Goal: Task Accomplishment & Management: Complete application form

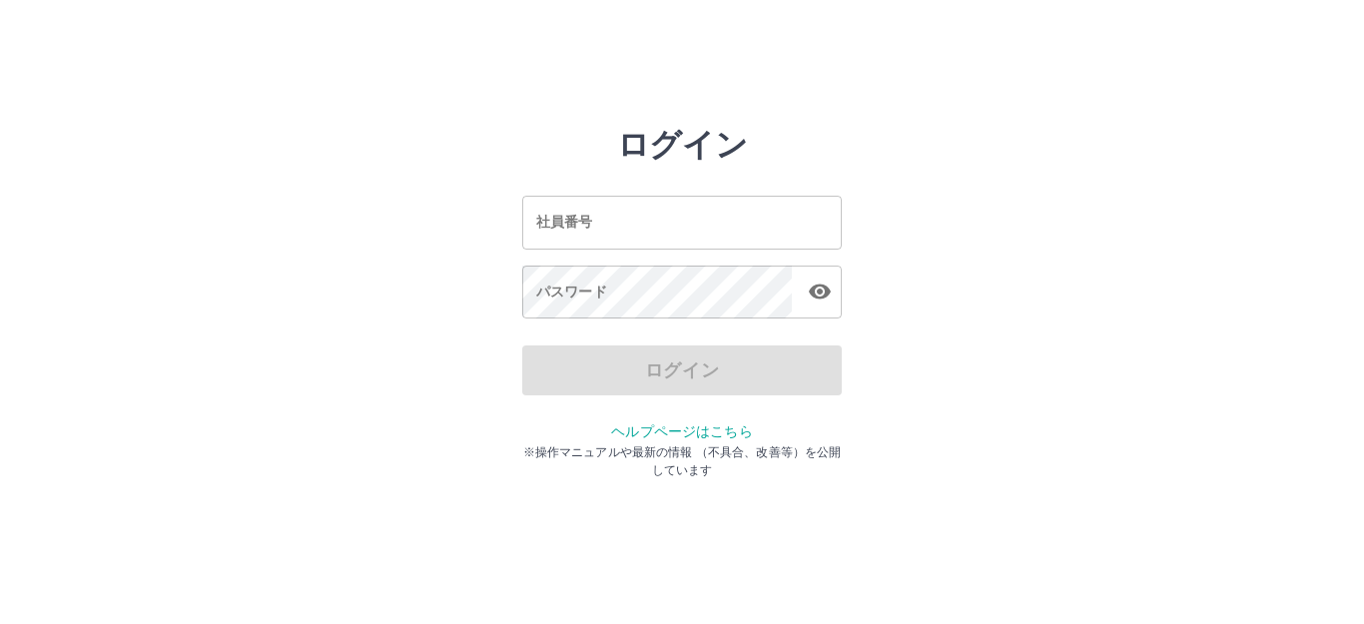
click at [610, 232] on input "社員番号" at bounding box center [681, 222] width 319 height 53
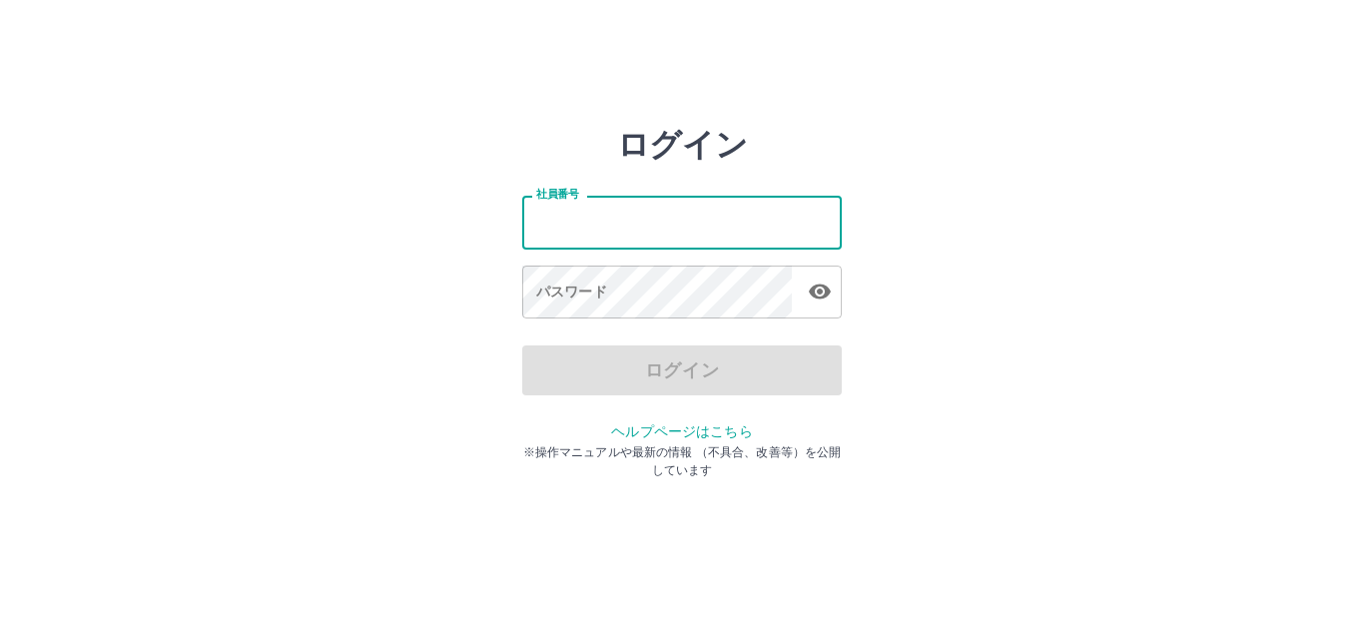
type input "*******"
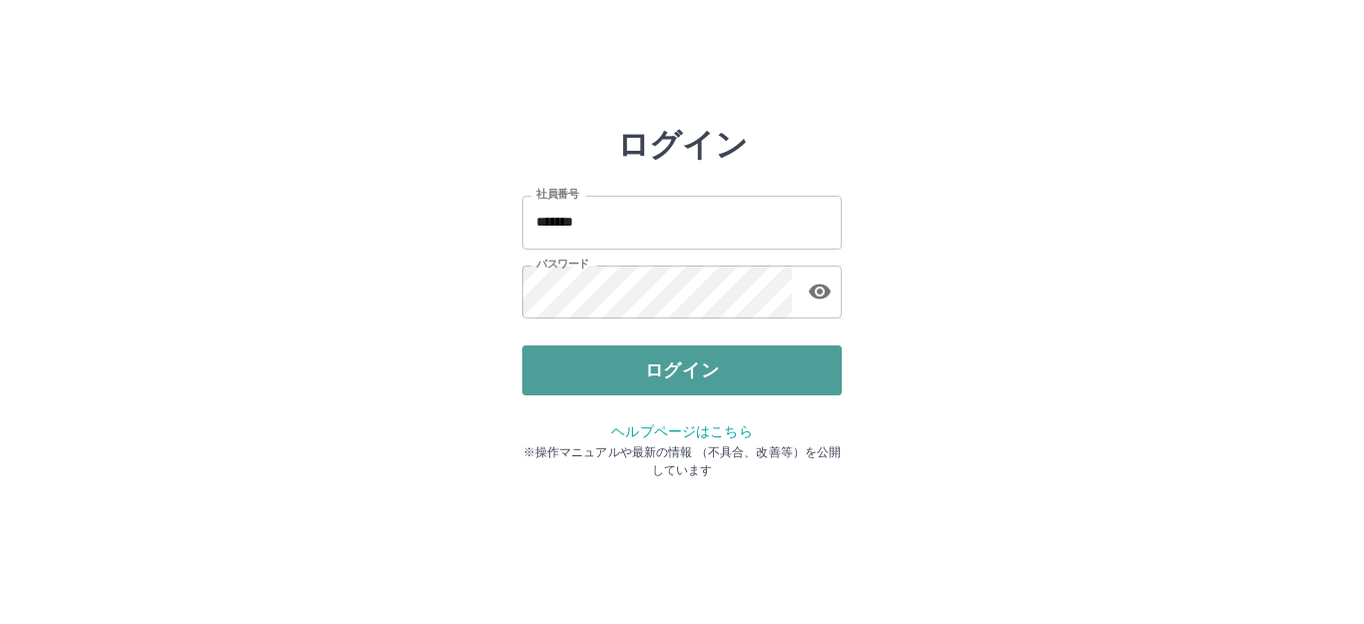
click at [689, 376] on button "ログイン" at bounding box center [681, 370] width 319 height 50
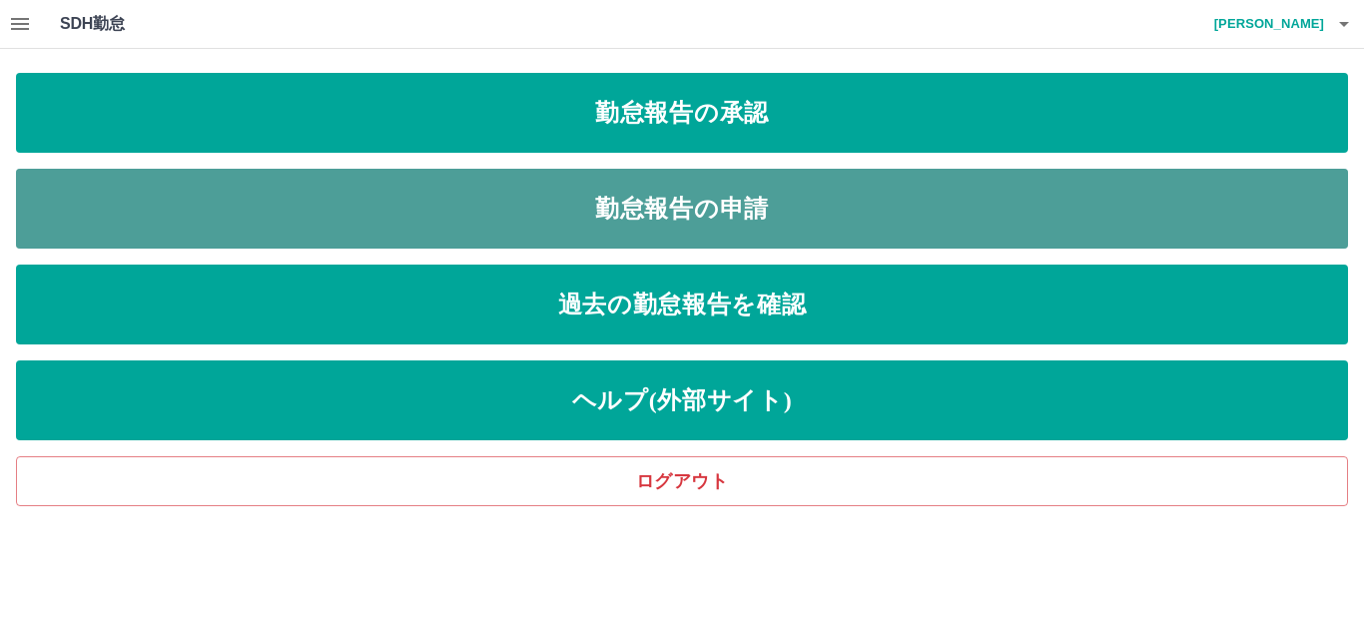
click at [653, 212] on link "勤怠報告の申請" at bounding box center [682, 209] width 1332 height 80
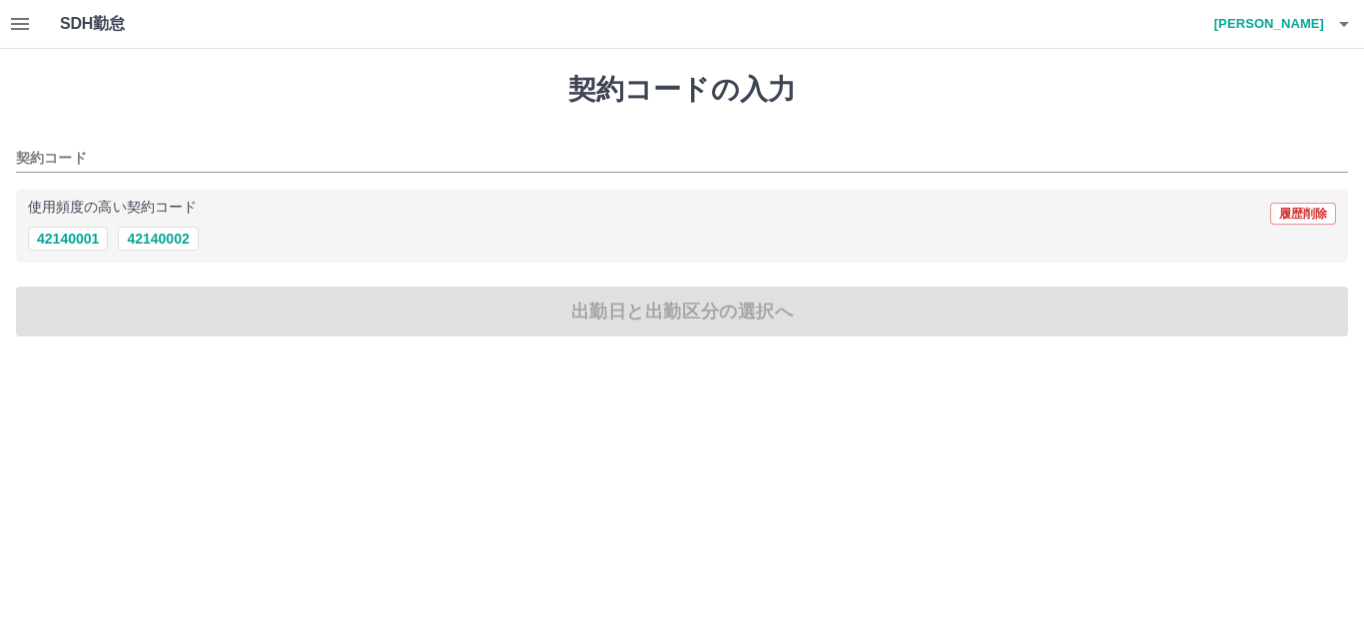
drag, startPoint x: 158, startPoint y: 243, endPoint x: 178, endPoint y: 253, distance: 22.3
click at [158, 245] on button "42140002" at bounding box center [158, 239] width 80 height 24
type input "********"
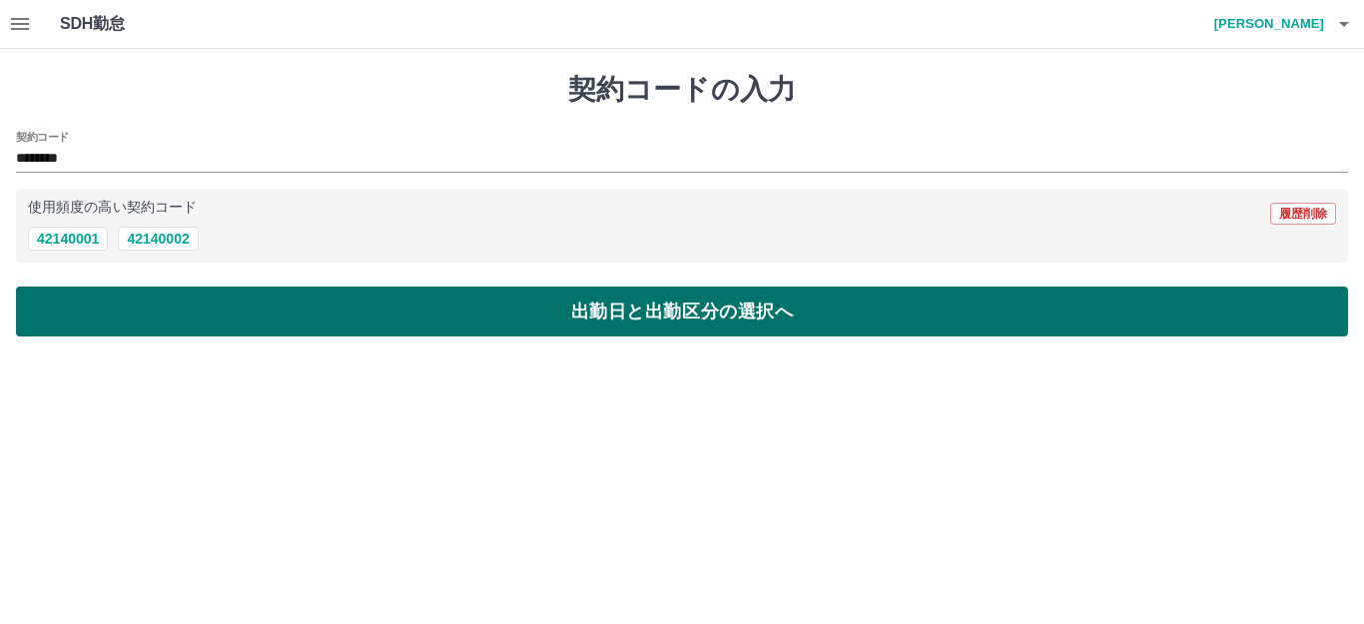
click at [598, 305] on button "出勤日と出勤区分の選択へ" at bounding box center [682, 312] width 1332 height 50
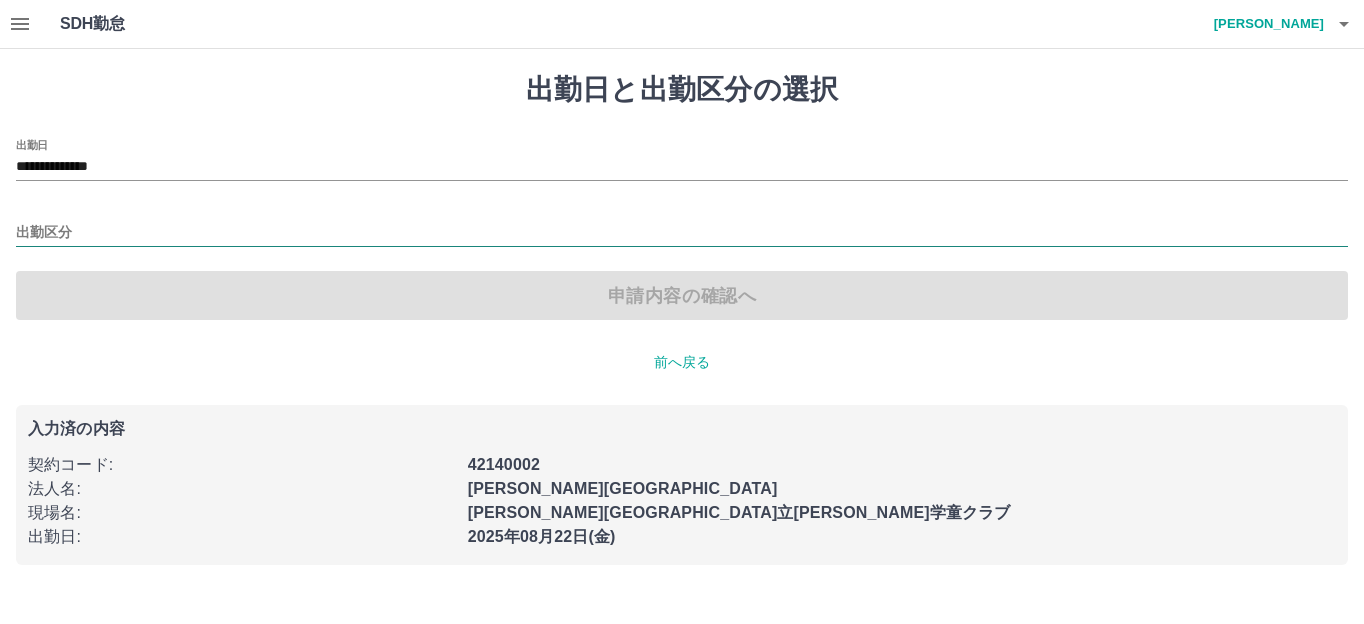
click at [51, 226] on input "出勤区分" at bounding box center [682, 233] width 1332 height 25
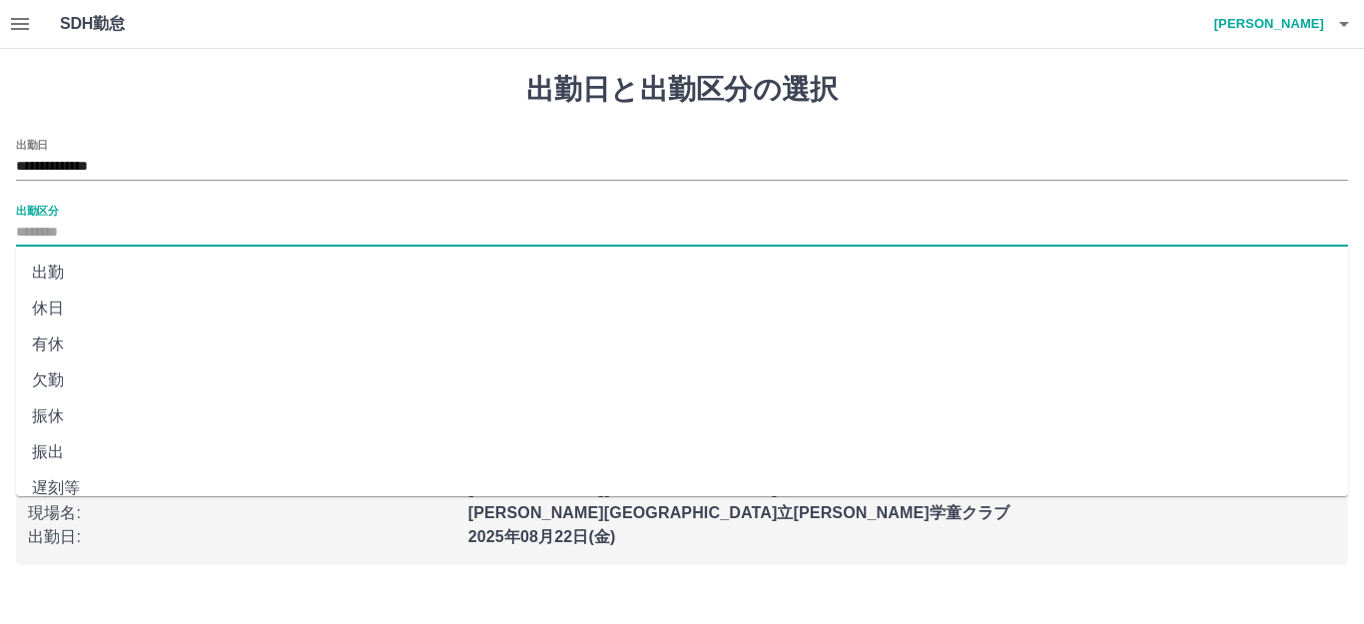
click at [69, 277] on li "出勤" at bounding box center [682, 273] width 1332 height 36
type input "**"
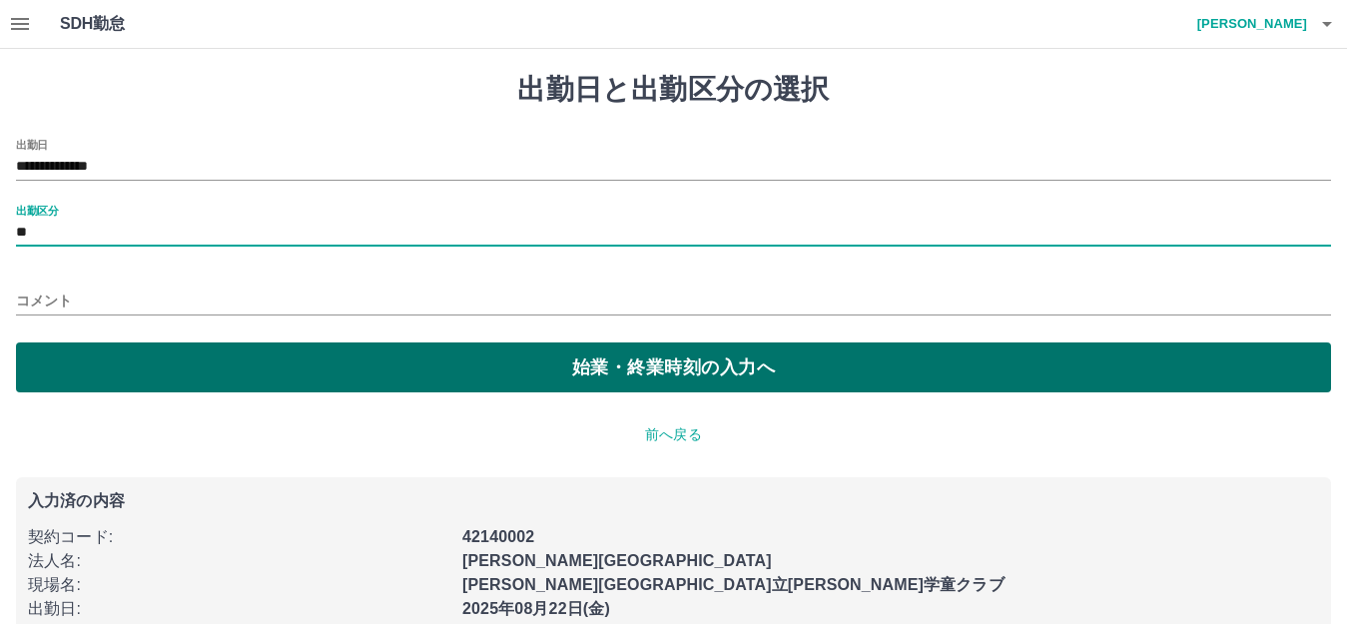
click at [607, 375] on button "始業・終業時刻の入力へ" at bounding box center [673, 367] width 1315 height 50
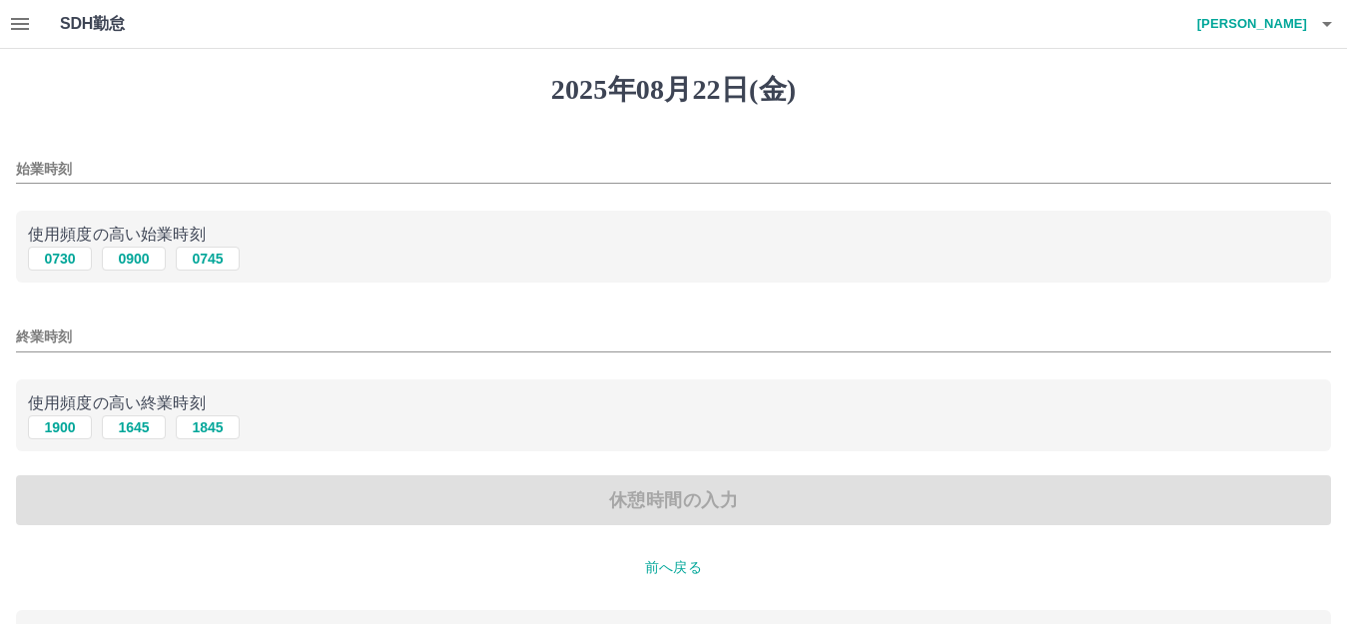
click at [94, 168] on input "始業時刻" at bounding box center [673, 169] width 1315 height 29
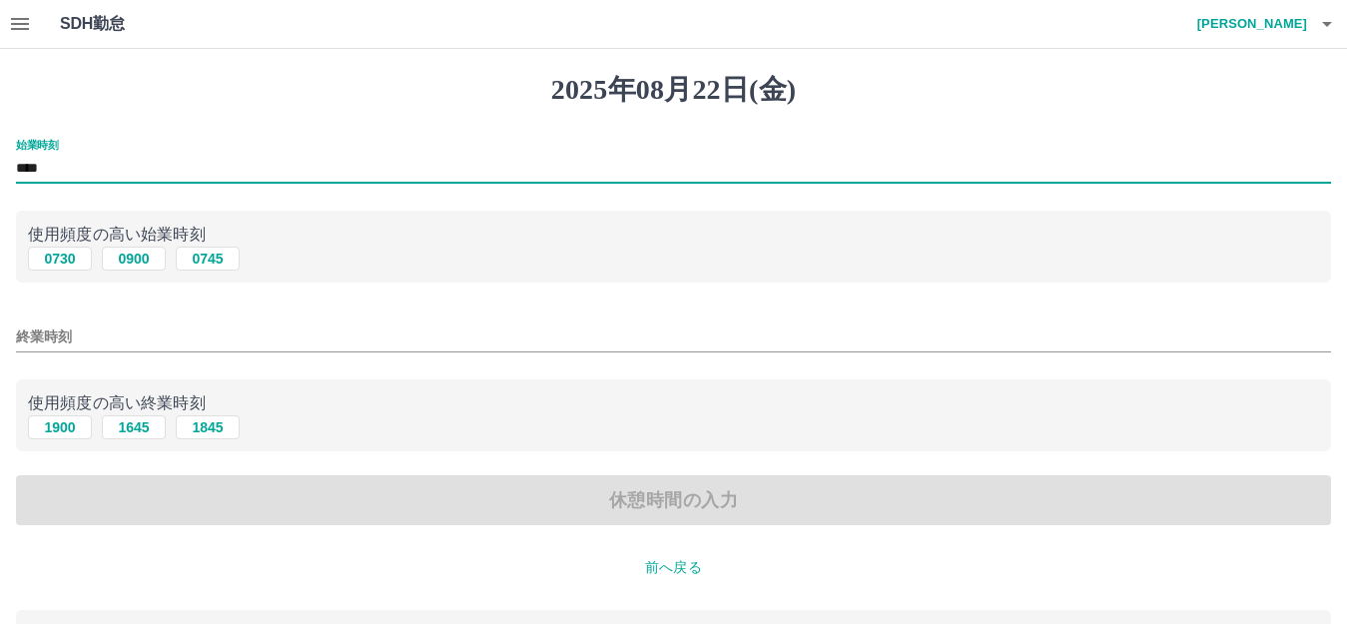
type input "****"
click at [86, 333] on input "終業時刻" at bounding box center [673, 336] width 1315 height 29
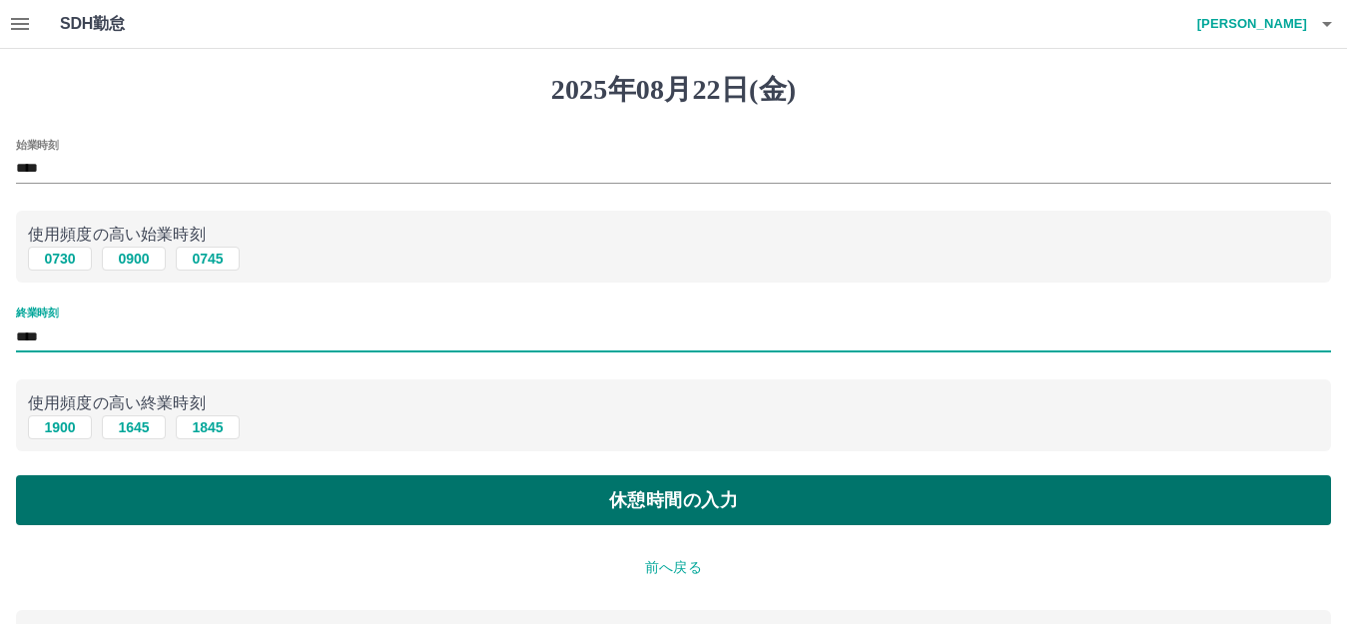
type input "****"
click at [635, 502] on button "休憩時間の入力" at bounding box center [673, 500] width 1315 height 50
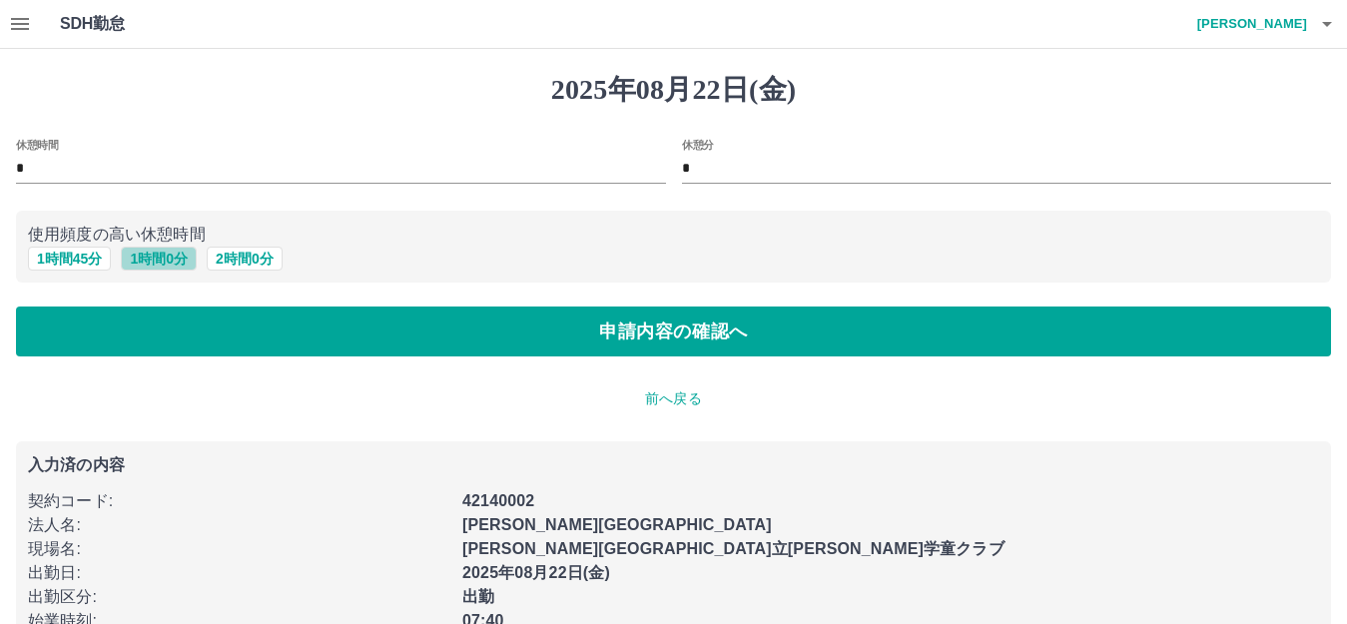
click at [146, 263] on button "1 時間 0 分" at bounding box center [159, 259] width 76 height 24
type input "*"
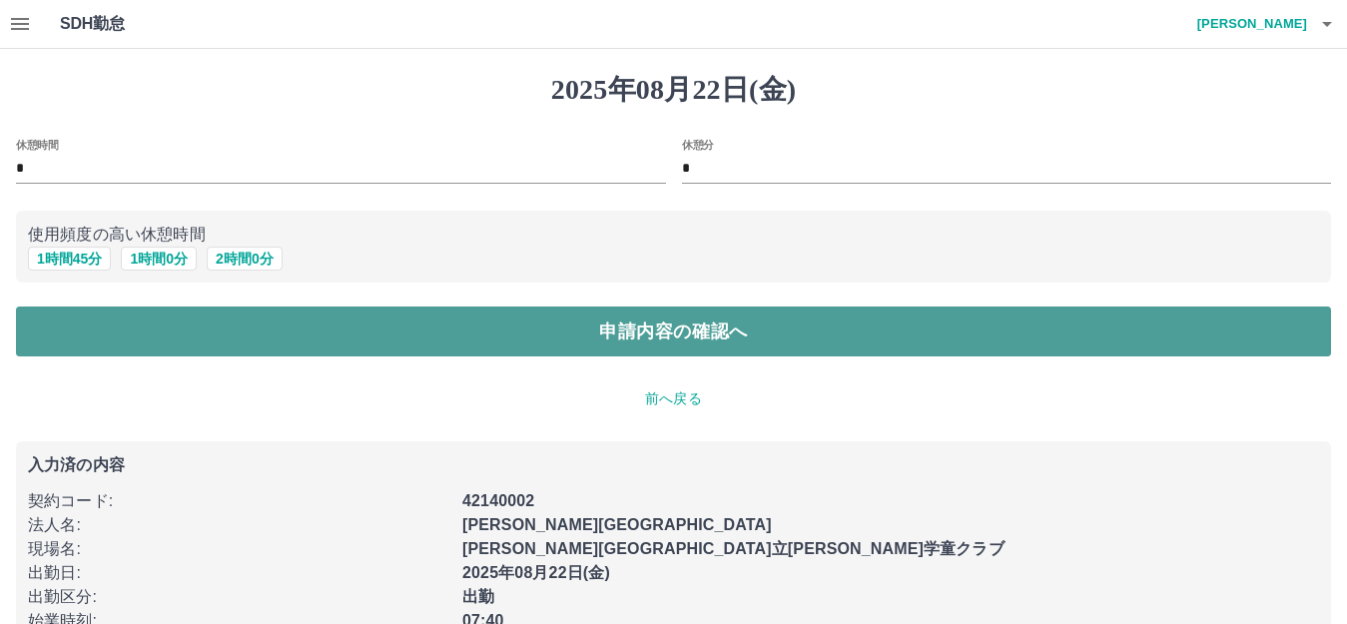
click at [677, 343] on button "申請内容の確認へ" at bounding box center [673, 331] width 1315 height 50
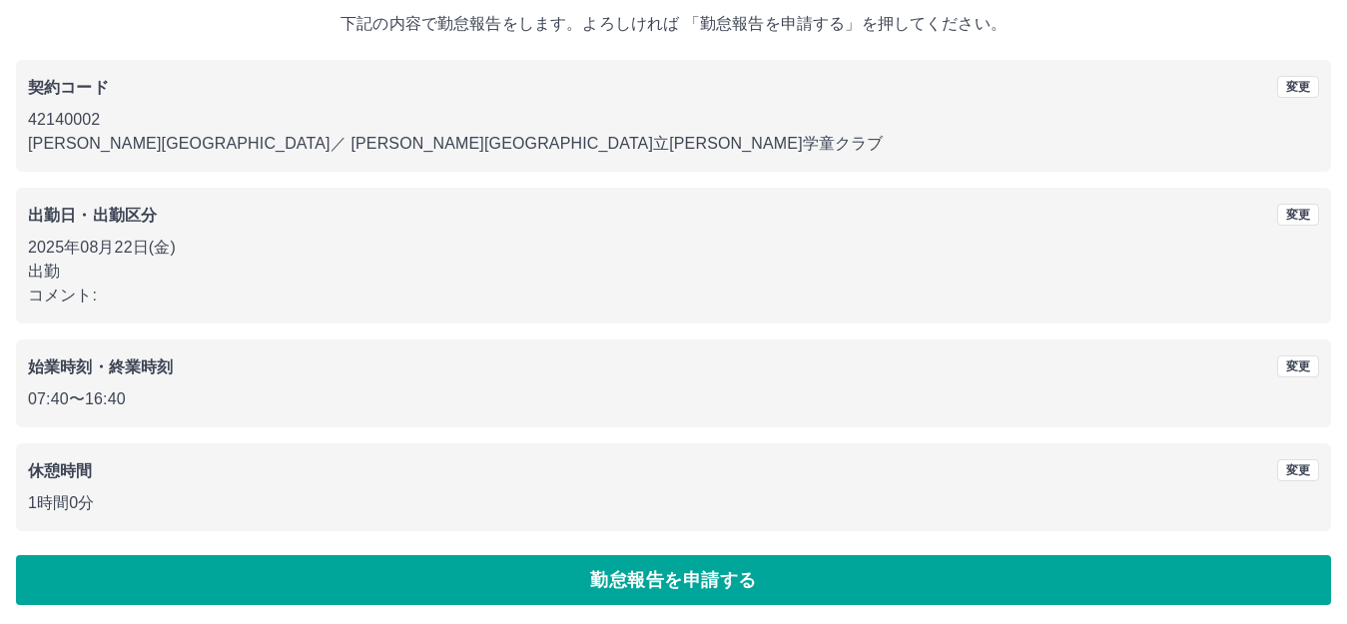
scroll to position [124, 0]
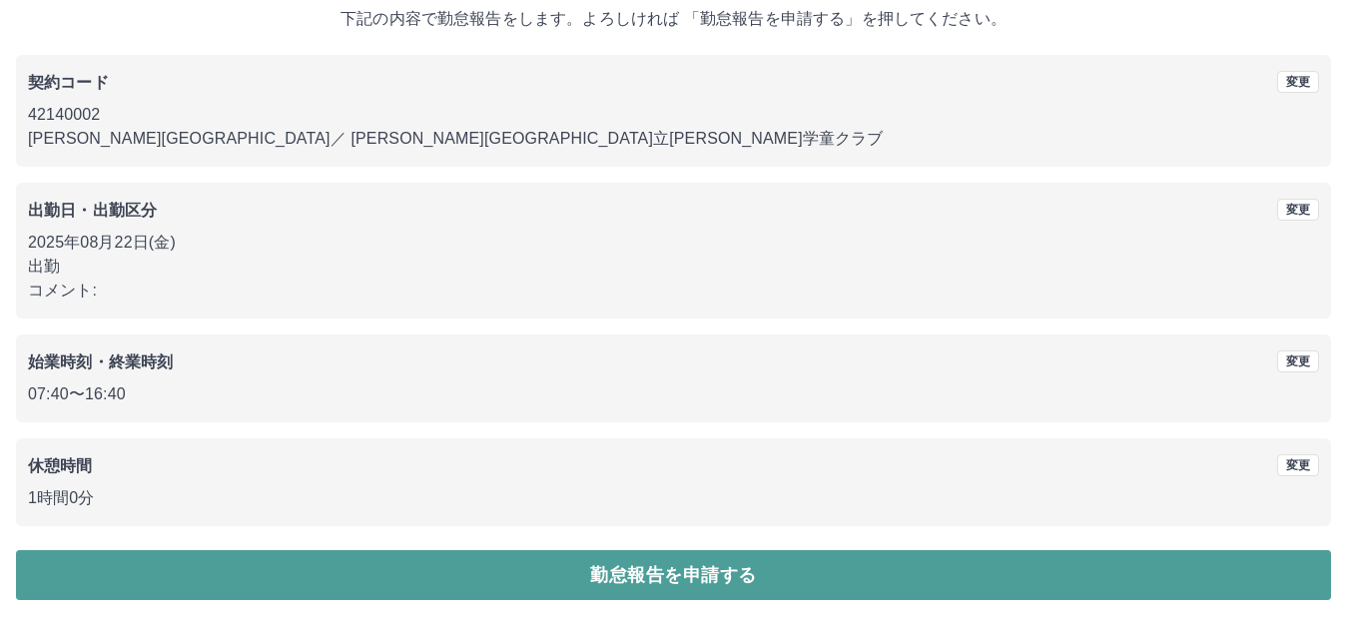
click at [669, 570] on button "勤怠報告を申請する" at bounding box center [673, 575] width 1315 height 50
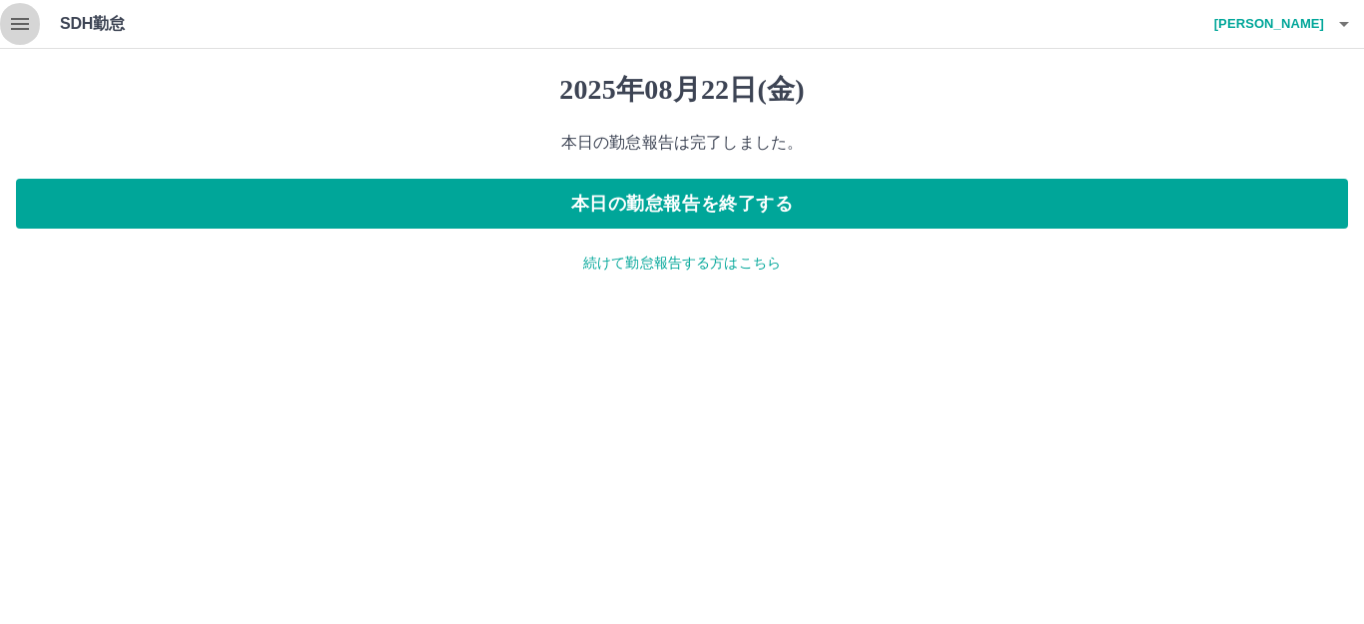
click at [28, 26] on icon "button" at bounding box center [20, 24] width 24 height 24
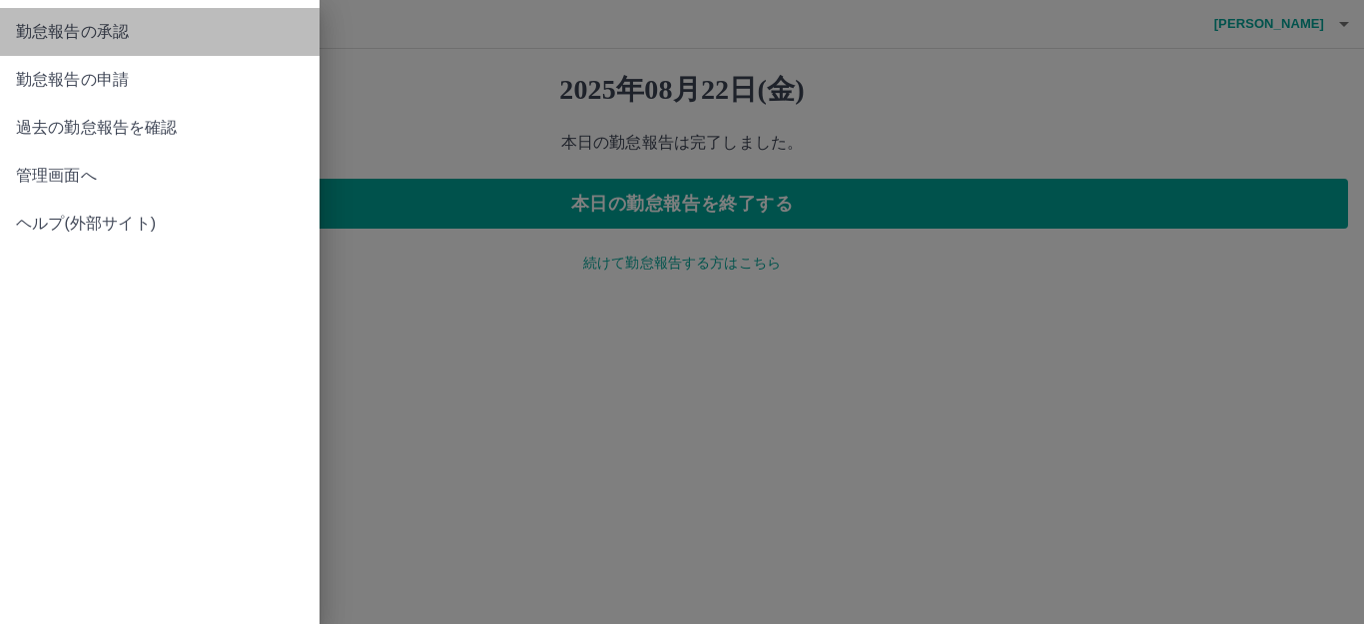
drag, startPoint x: 38, startPoint y: 39, endPoint x: 48, endPoint y: 47, distance: 12.8
click at [40, 42] on span "勤怠報告の承認" at bounding box center [160, 32] width 288 height 24
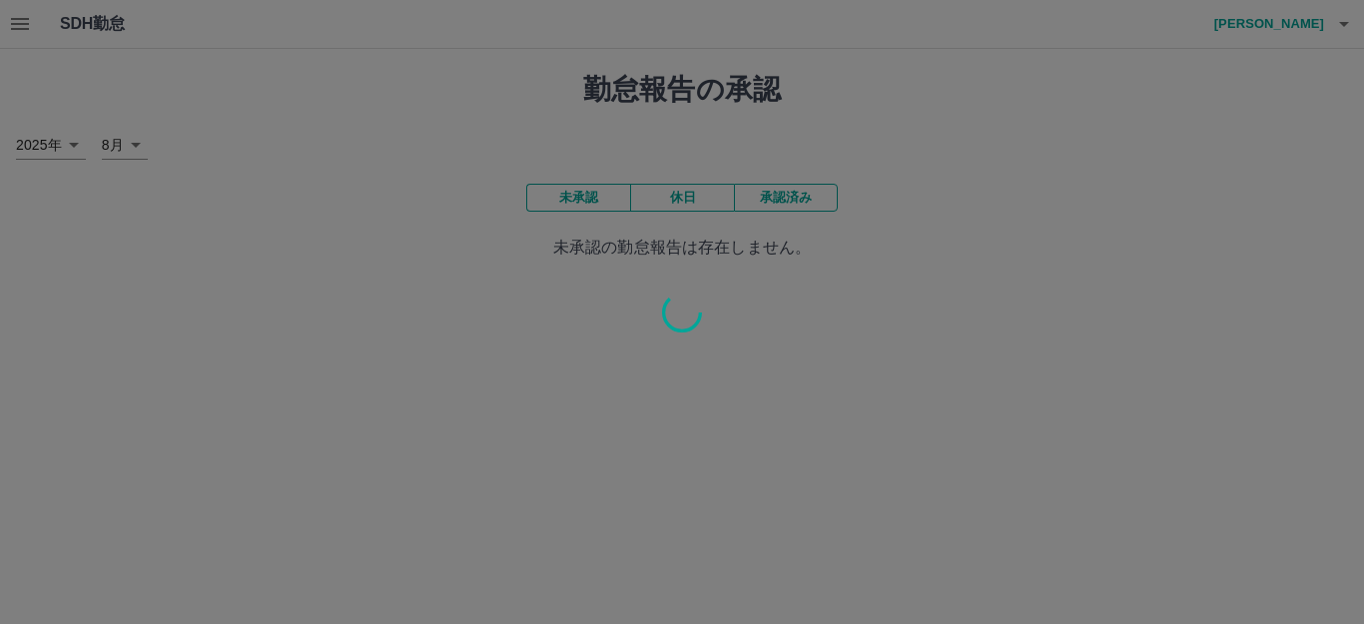
click at [415, 145] on div at bounding box center [682, 312] width 1364 height 624
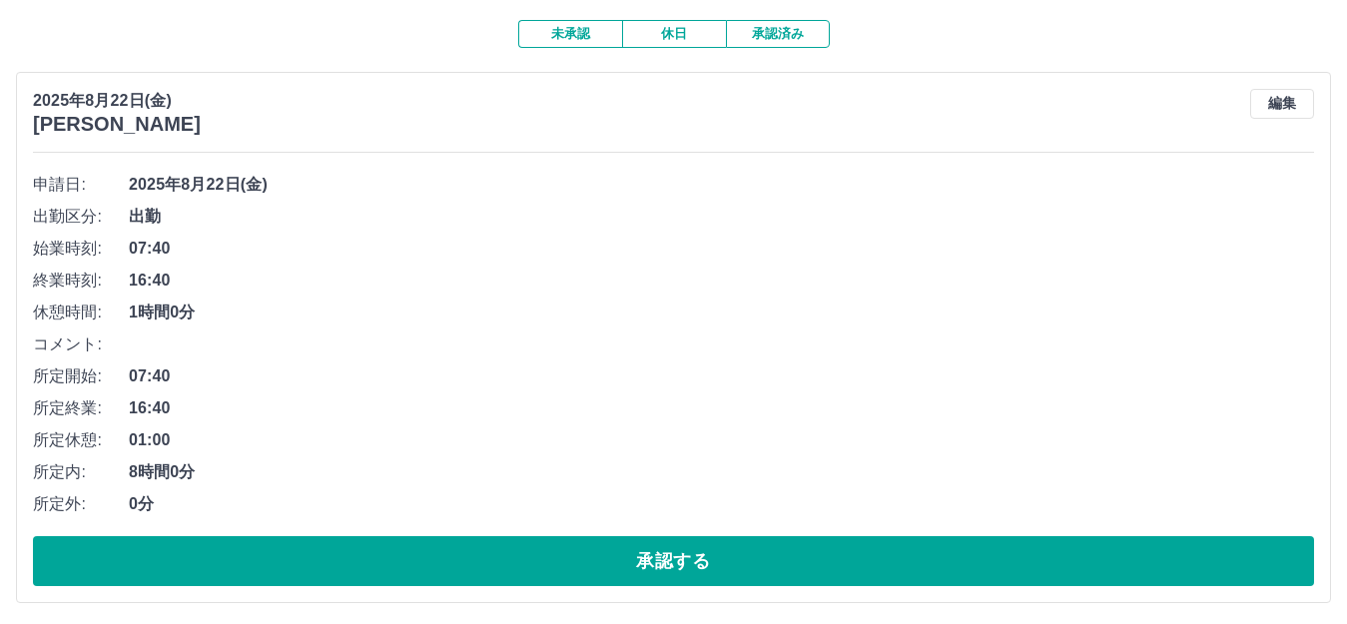
scroll to position [200, 0]
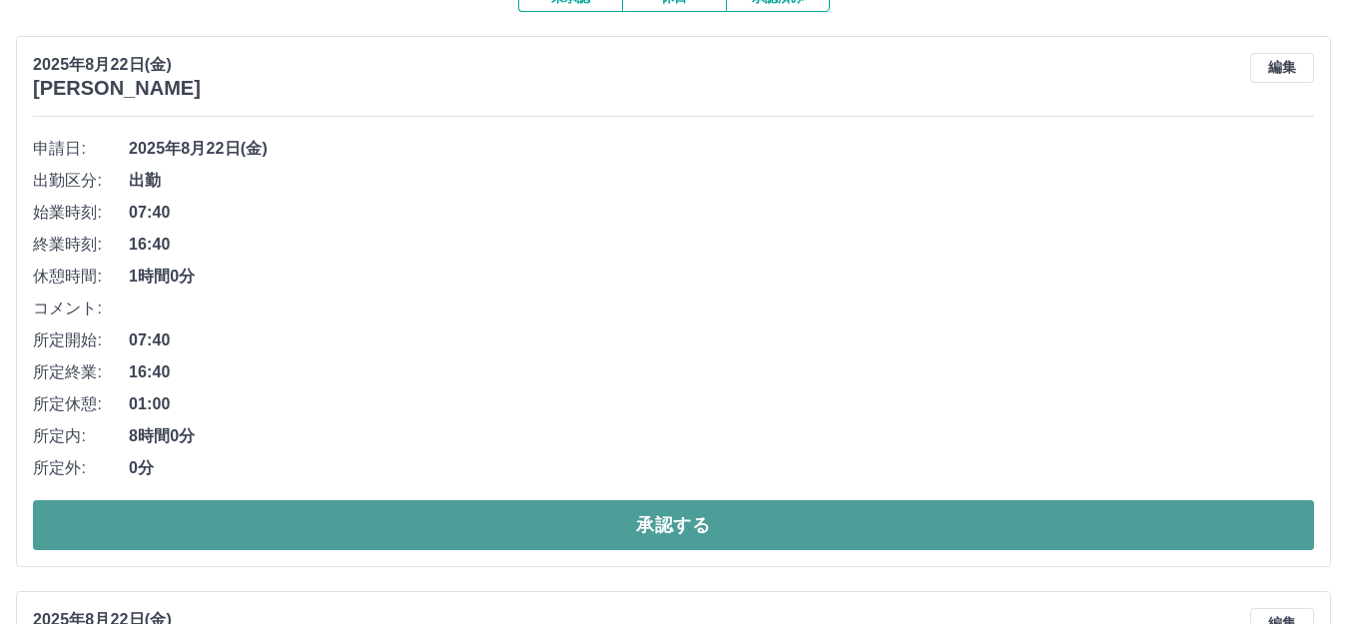
click at [659, 518] on button "承認する" at bounding box center [673, 525] width 1281 height 50
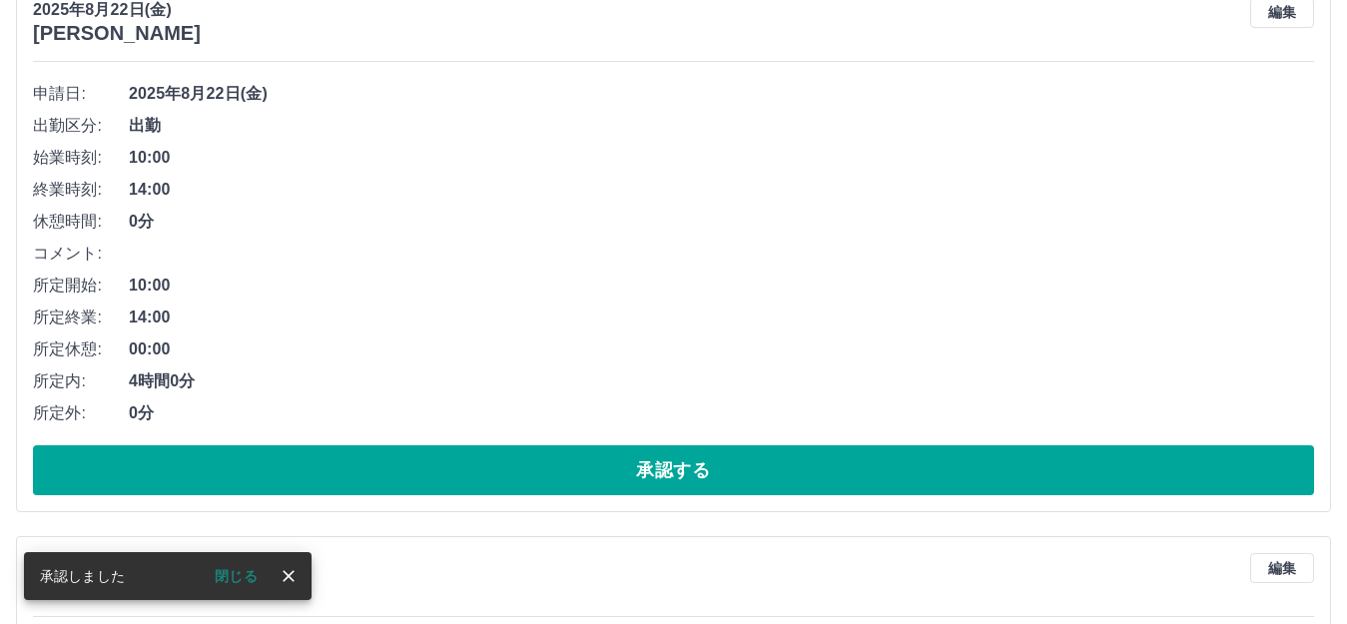
scroll to position [299, 0]
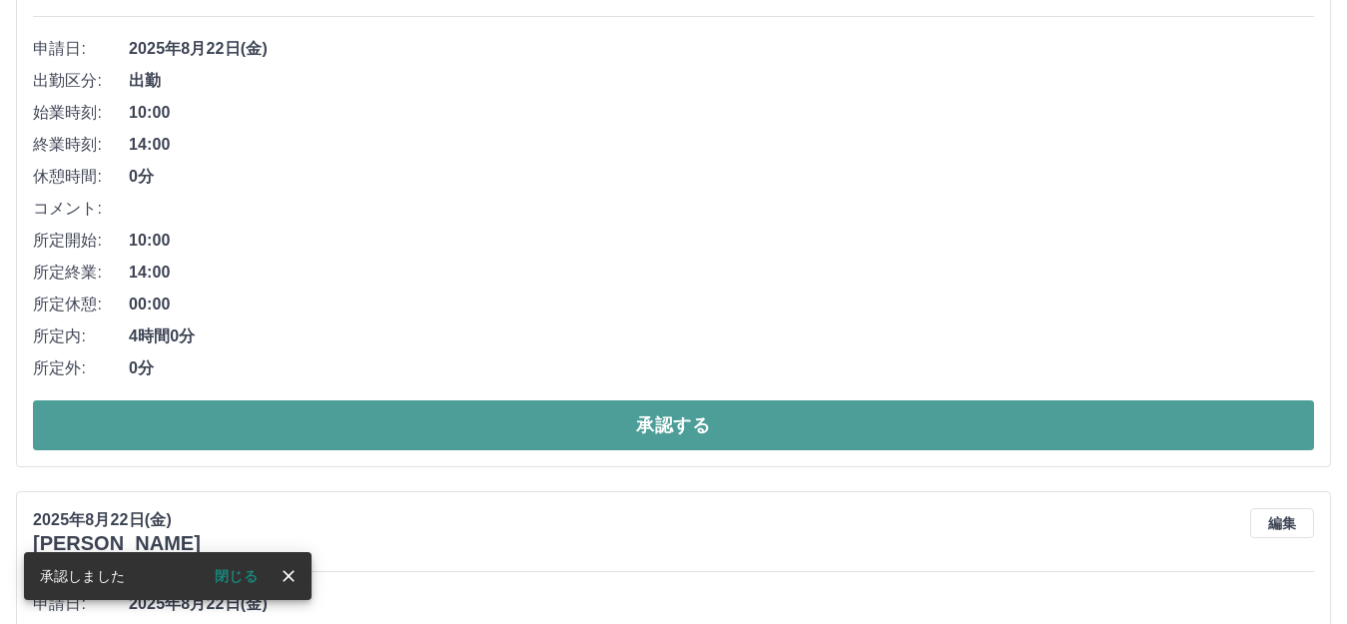
click at [679, 418] on button "承認する" at bounding box center [673, 425] width 1281 height 50
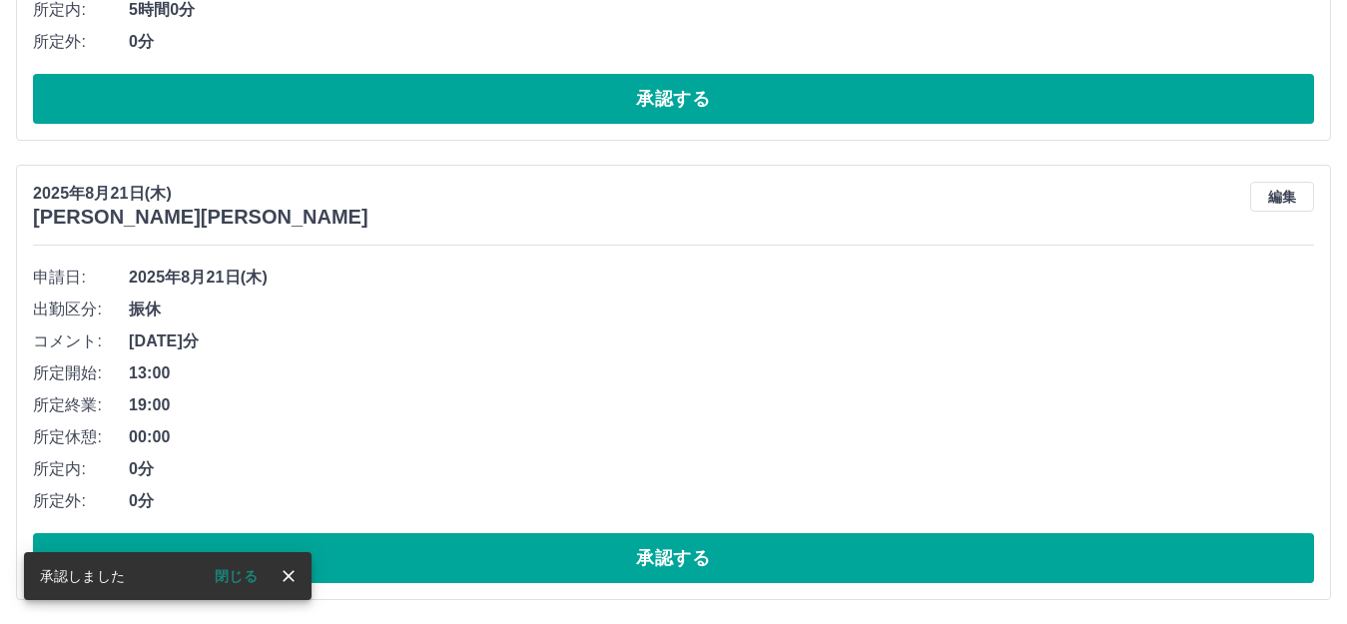
scroll to position [343, 0]
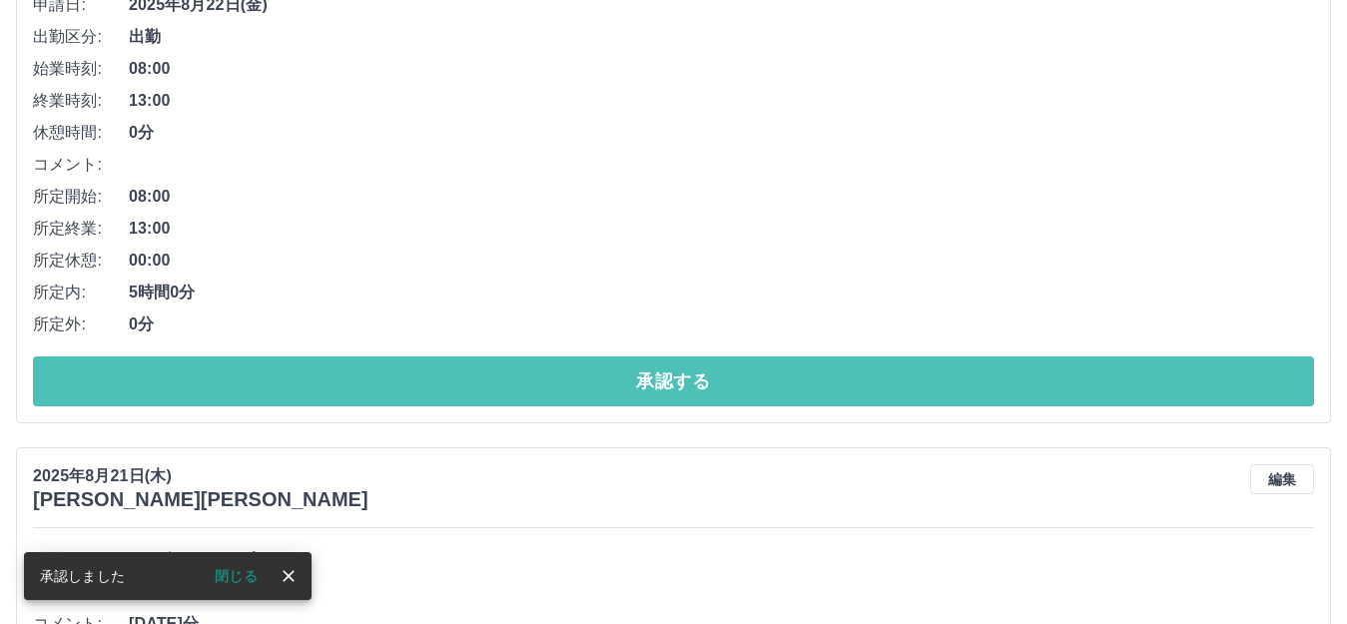
click at [666, 387] on button "承認する" at bounding box center [673, 381] width 1281 height 50
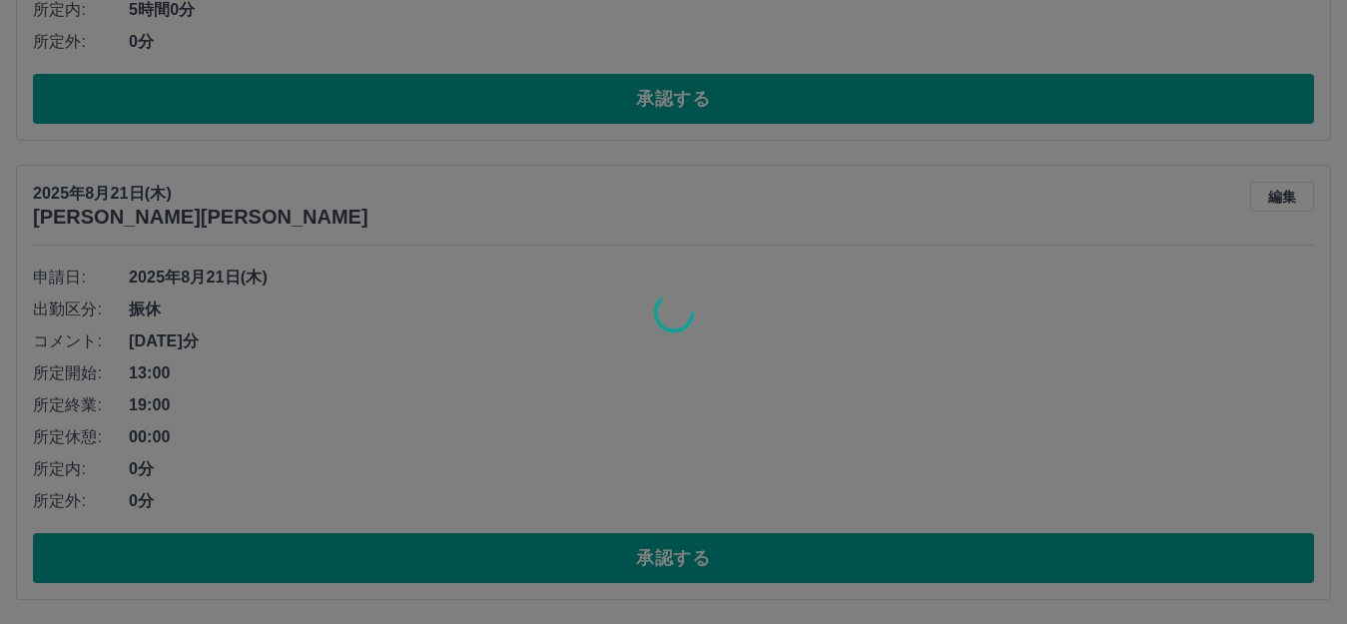
scroll to position [73, 0]
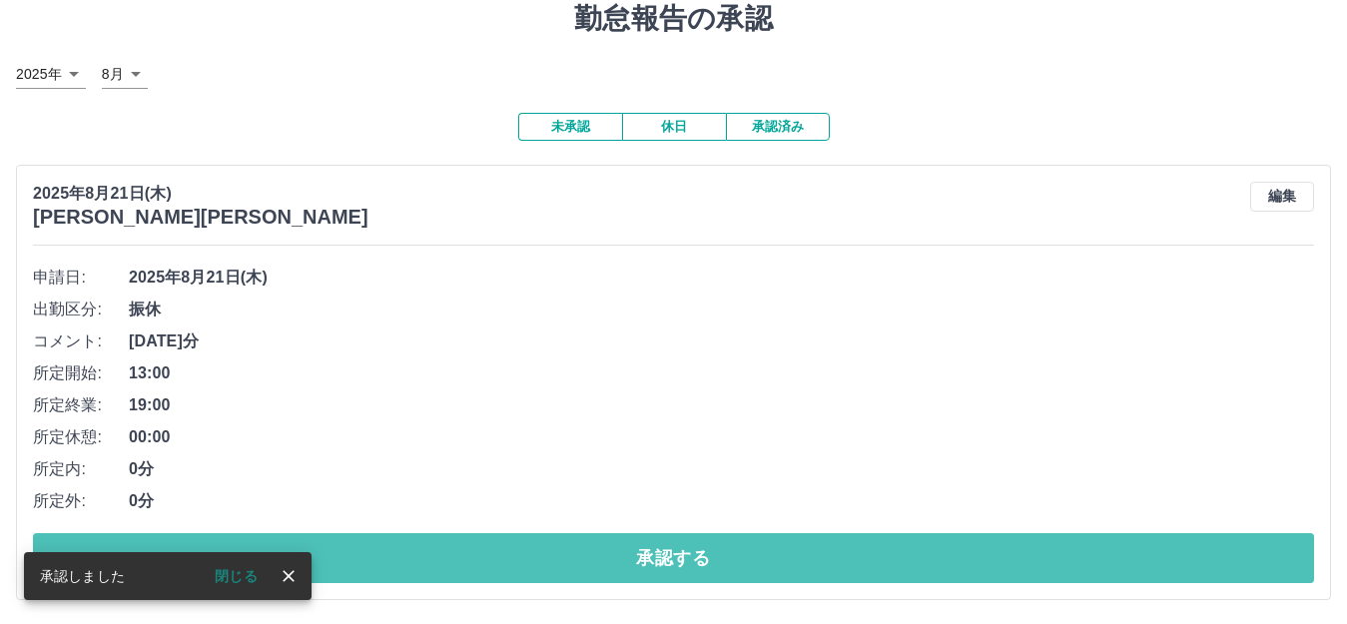
click at [664, 560] on button "承認する" at bounding box center [673, 558] width 1281 height 50
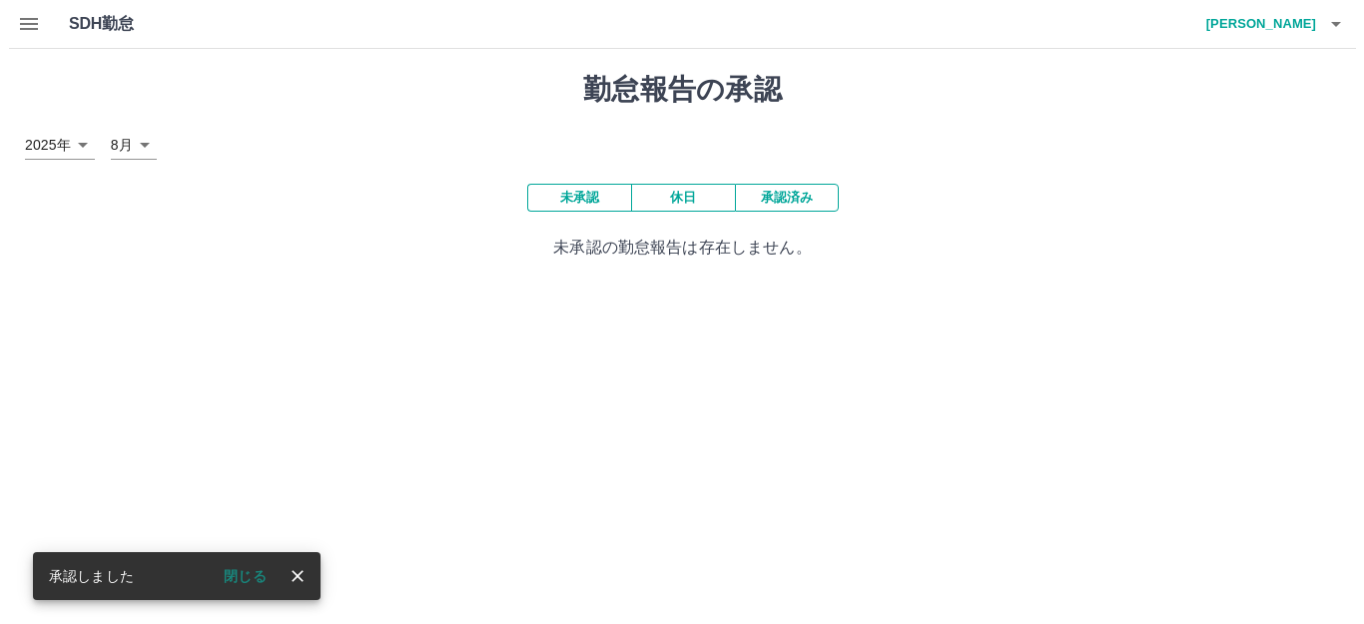
scroll to position [0, 0]
